Goal: Entertainment & Leisure: Consume media (video, audio)

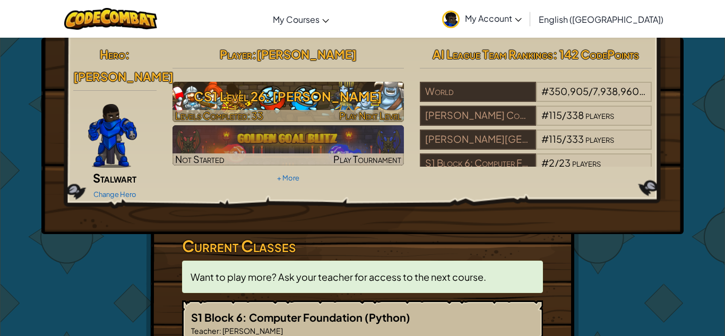
click at [325, 95] on h3 "CS1 Level 26: [PERSON_NAME]" at bounding box center [289, 96] width 232 height 24
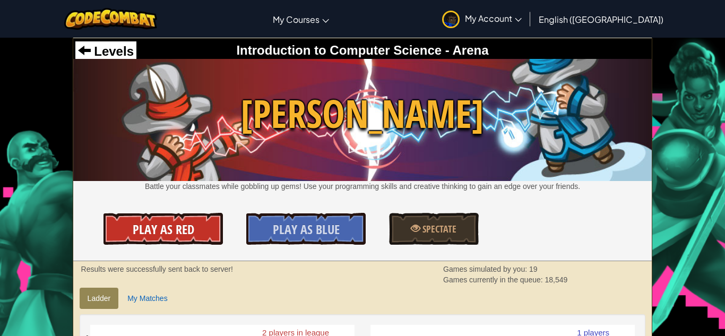
click at [157, 221] on span "Play As Red" at bounding box center [164, 229] width 62 height 17
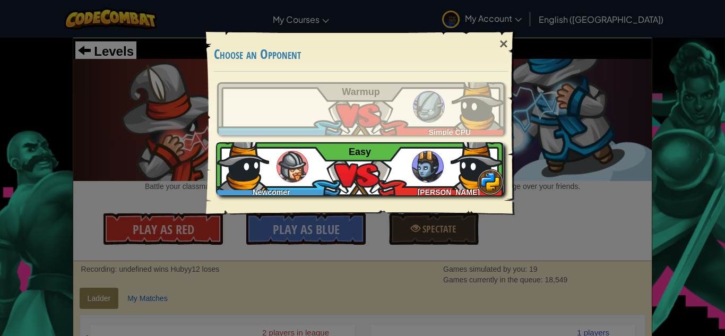
click at [399, 183] on div "Newcomer [PERSON_NAME] Easy" at bounding box center [360, 168] width 288 height 53
